Goal: Check status

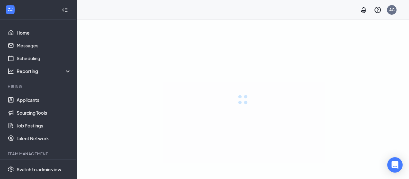
click at [20, 164] on div "Onboarding" at bounding box center [41, 167] width 49 height 6
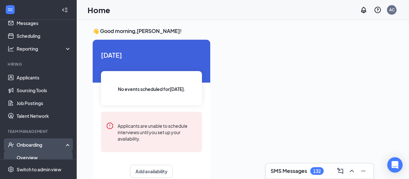
click at [26, 158] on link "Overview" at bounding box center [44, 157] width 55 height 13
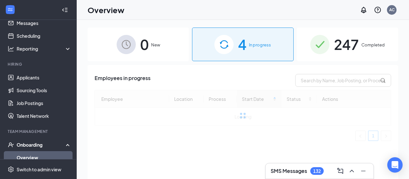
click at [277, 52] on div "4 In progress" at bounding box center [242, 45] width 101 height 34
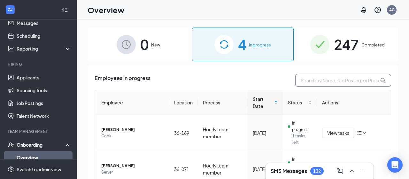
click at [328, 79] on input "text" at bounding box center [343, 80] width 96 height 13
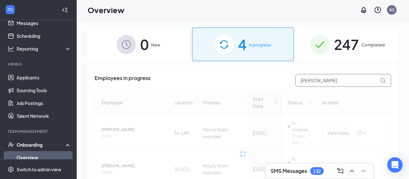
type input "[PERSON_NAME]"
click at [305, 45] on div "247 Completed" at bounding box center [347, 45] width 101 height 34
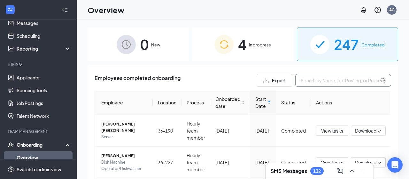
click at [324, 80] on input "text" at bounding box center [343, 80] width 96 height 13
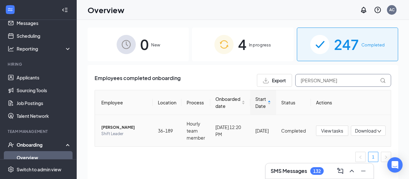
type input "[PERSON_NAME]"
click at [117, 127] on span "[PERSON_NAME]" at bounding box center [124, 127] width 46 height 6
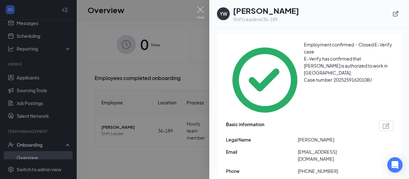
scroll to position [69, 0]
